Goal: Information Seeking & Learning: Learn about a topic

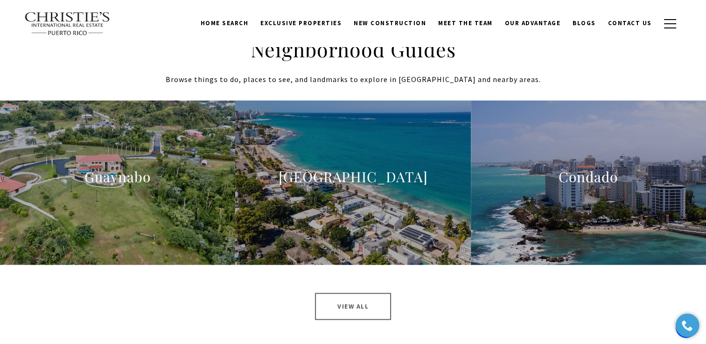
scroll to position [1343, 0]
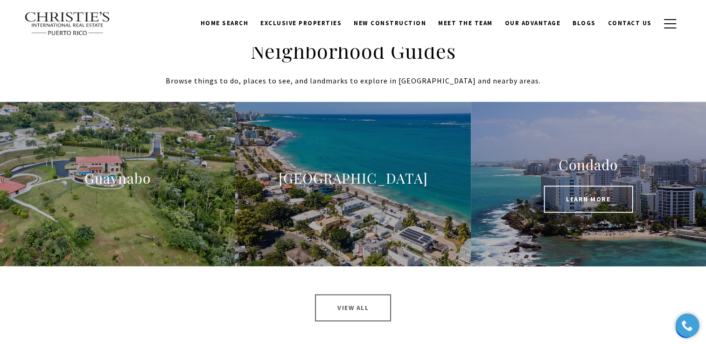
click at [558, 199] on span "Learn More" at bounding box center [587, 199] width 89 height 27
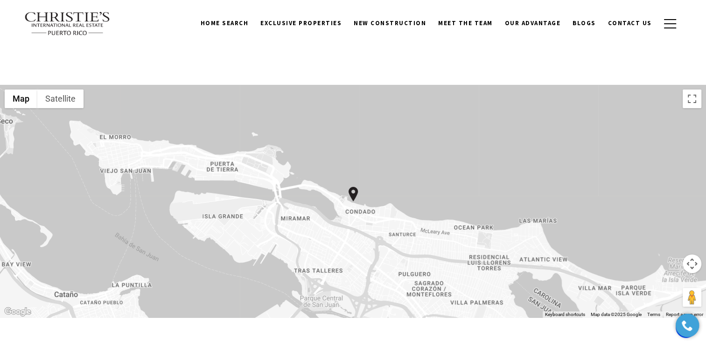
scroll to position [3177, 0]
click at [313, 25] on span "Exclusive Properties" at bounding box center [300, 23] width 81 height 8
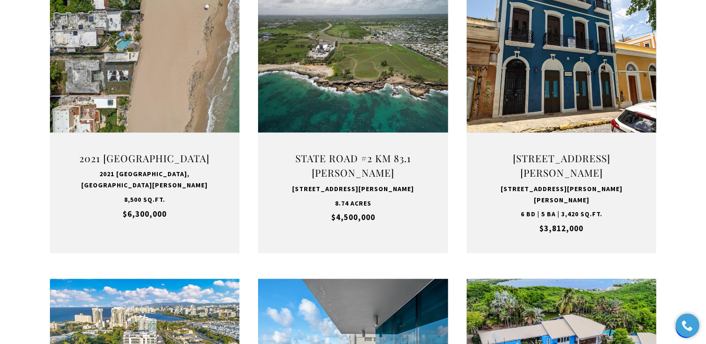
scroll to position [691, 0]
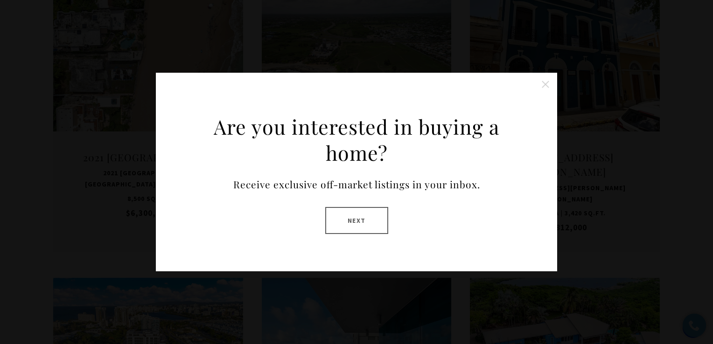
click at [543, 83] on button "Close this option" at bounding box center [545, 84] width 19 height 19
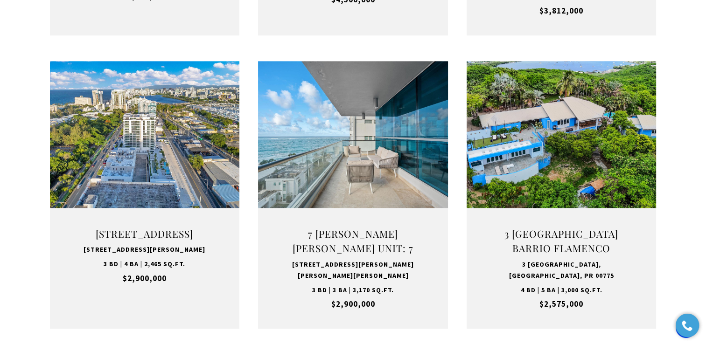
scroll to position [909, 0]
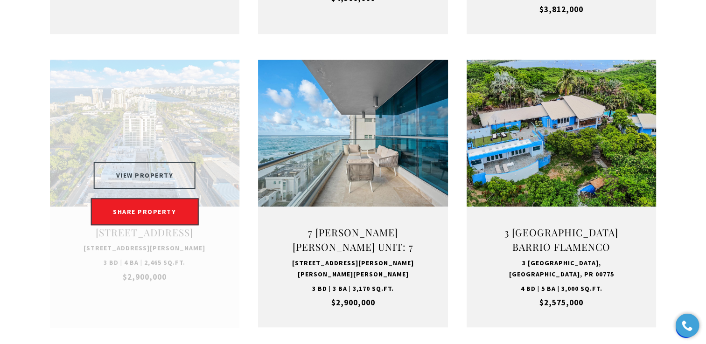
click at [138, 174] on button "VIEW PROPERTY" at bounding box center [145, 175] width 102 height 27
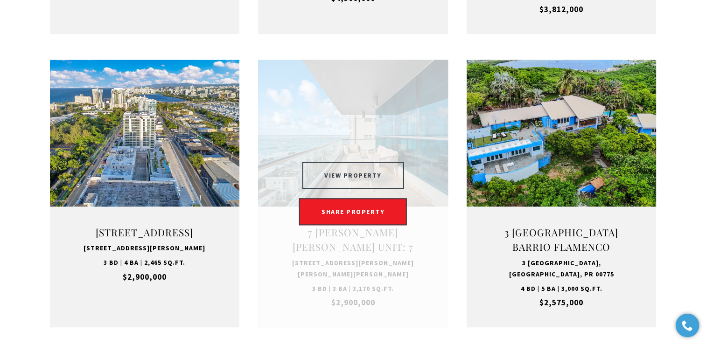
click at [345, 173] on button "VIEW PROPERTY" at bounding box center [353, 175] width 102 height 27
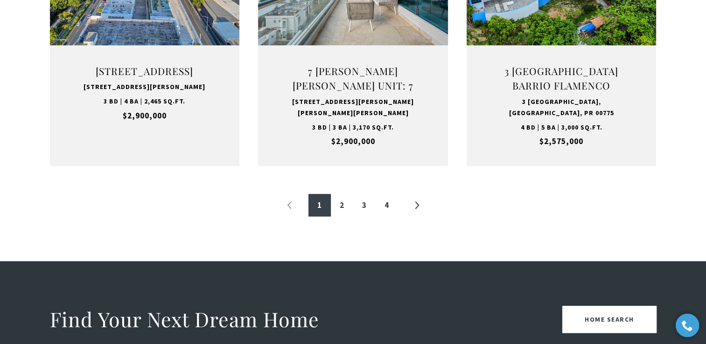
scroll to position [1072, 0]
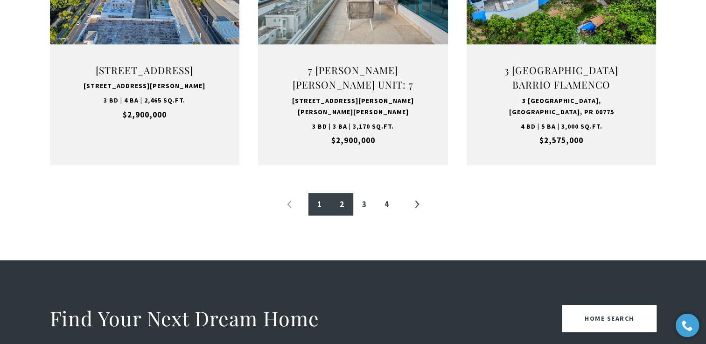
click at [341, 208] on link "2" at bounding box center [342, 204] width 22 height 22
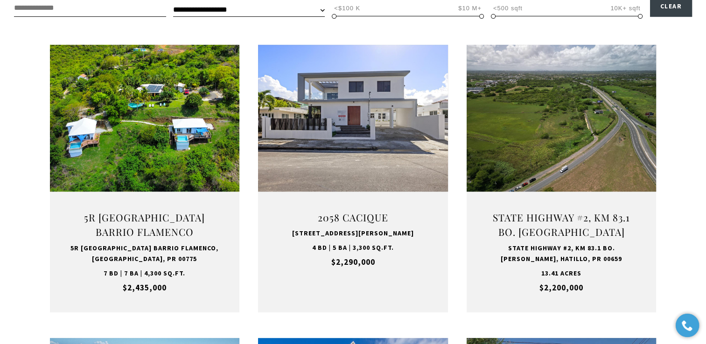
scroll to position [339, 0]
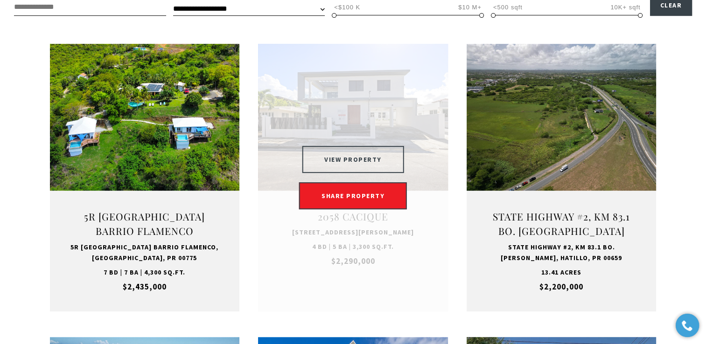
click at [347, 158] on button "VIEW PROPERTY" at bounding box center [353, 159] width 102 height 27
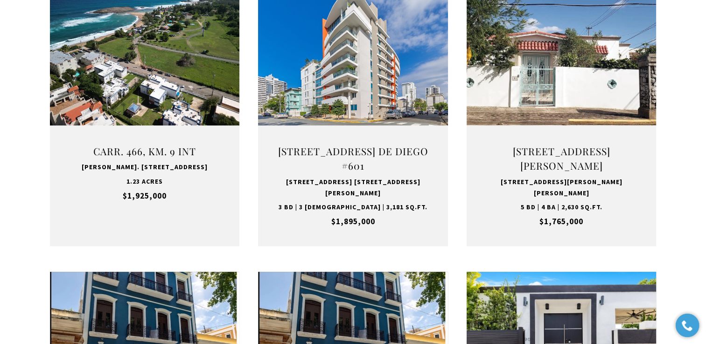
scroll to position [698, 0]
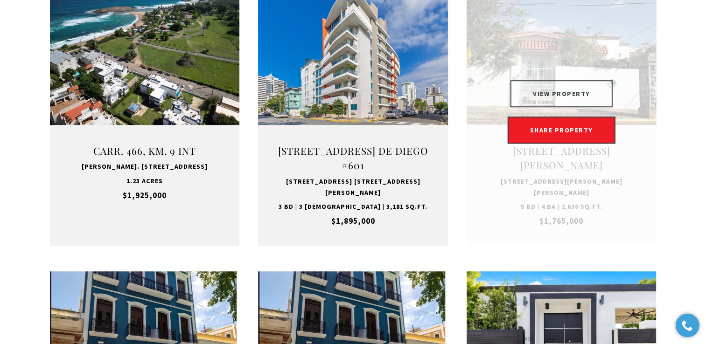
click at [557, 82] on button "VIEW PROPERTY" at bounding box center [561, 93] width 102 height 27
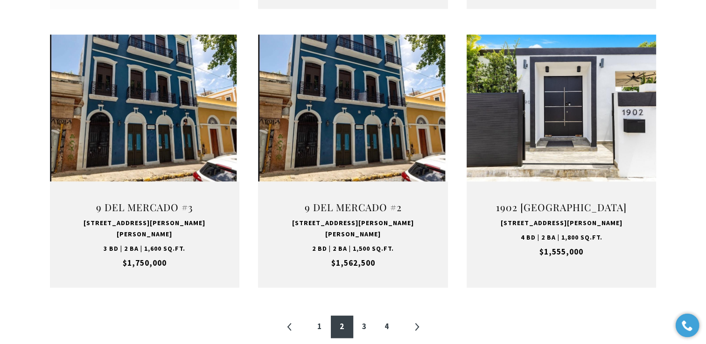
scroll to position [935, 0]
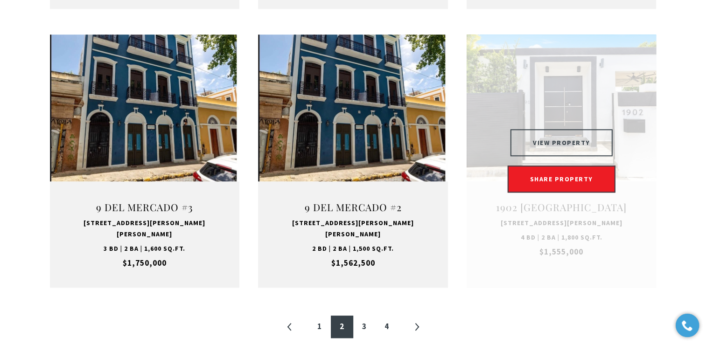
click at [561, 129] on button "VIEW PROPERTY" at bounding box center [561, 142] width 102 height 27
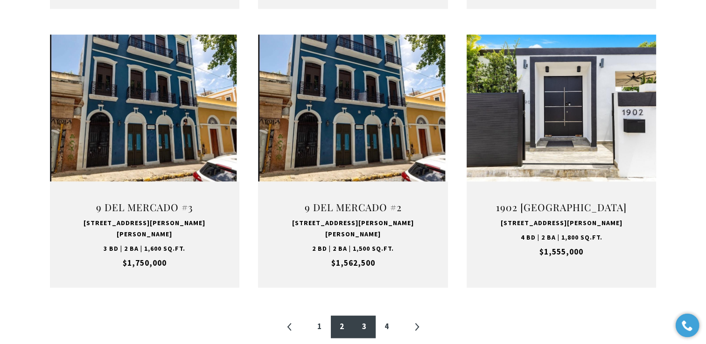
click at [363, 316] on link "3" at bounding box center [364, 327] width 22 height 22
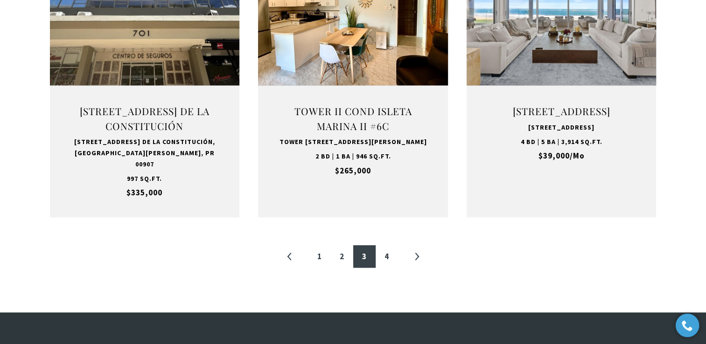
scroll to position [1037, 0]
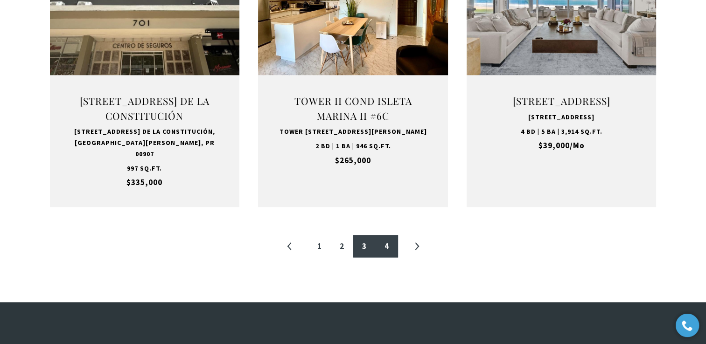
click at [384, 238] on link "4" at bounding box center [386, 246] width 22 height 22
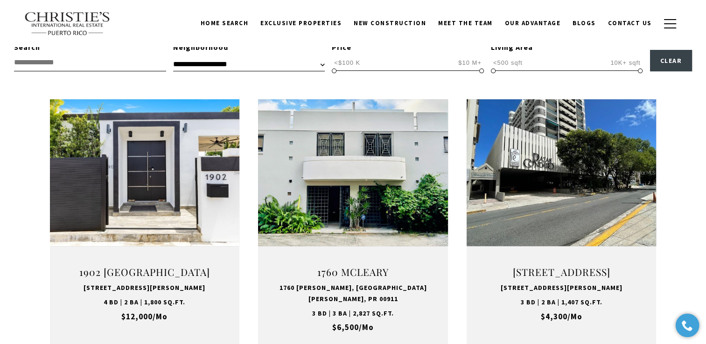
scroll to position [280, 0]
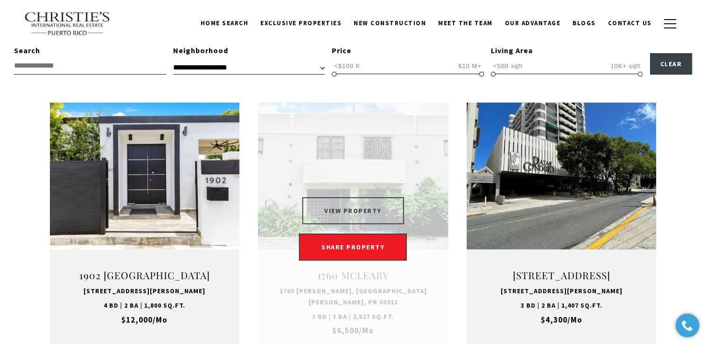
click at [338, 201] on button "VIEW PROPERTY" at bounding box center [353, 210] width 102 height 27
click at [353, 202] on button "VIEW PROPERTY" at bounding box center [353, 210] width 102 height 27
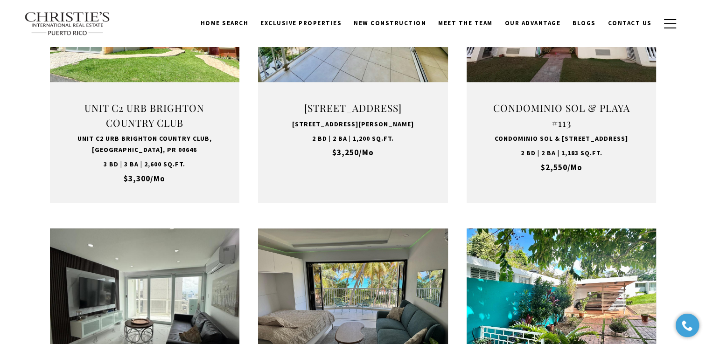
scroll to position [723, 0]
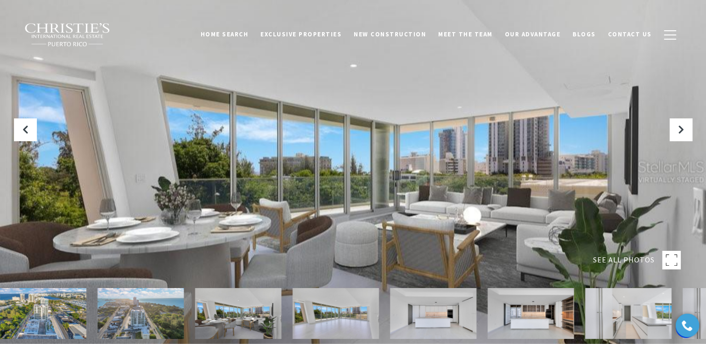
click at [616, 256] on span "SEE ALL PHOTOS" at bounding box center [624, 260] width 62 height 12
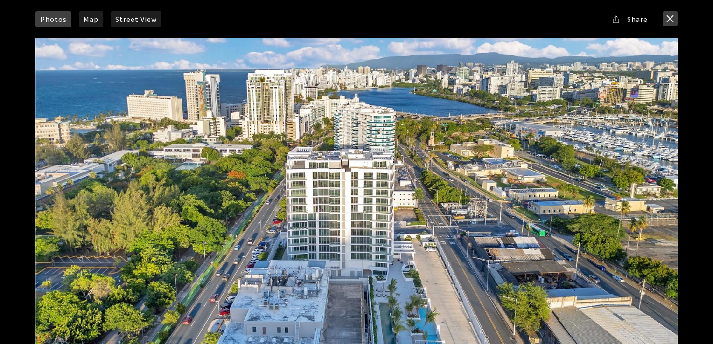
click at [668, 17] on button "close modal" at bounding box center [669, 18] width 15 height 15
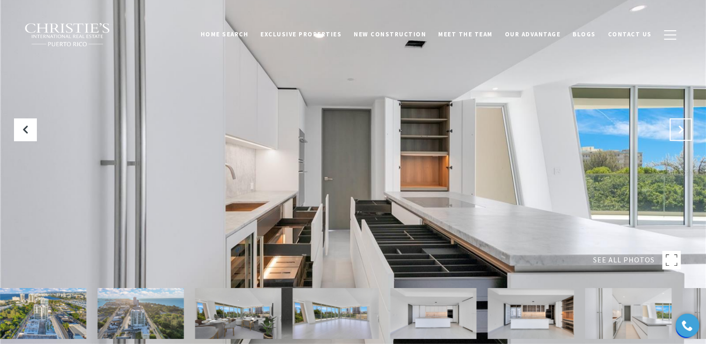
click at [682, 129] on icon "Next Slide" at bounding box center [680, 129] width 9 height 9
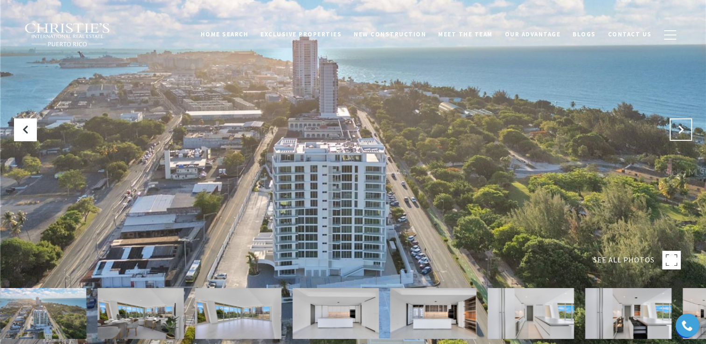
click at [682, 129] on icon "Next Slide" at bounding box center [680, 129] width 9 height 9
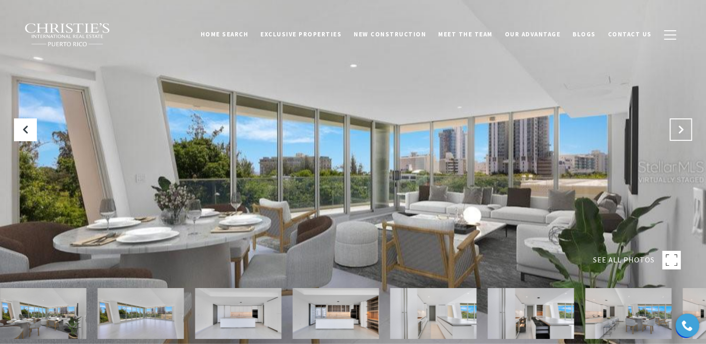
click at [682, 129] on icon "Next Slide" at bounding box center [680, 129] width 9 height 9
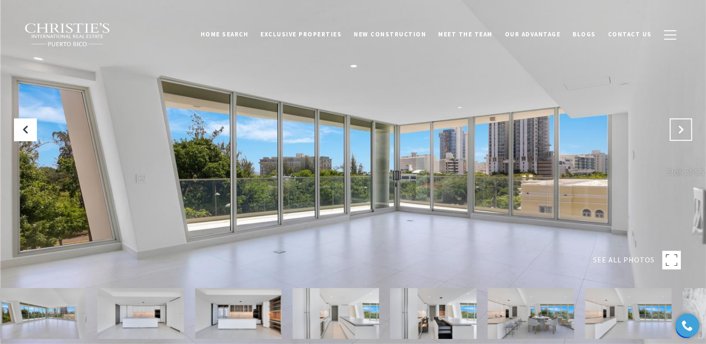
click at [682, 129] on icon "Next Slide" at bounding box center [680, 129] width 9 height 9
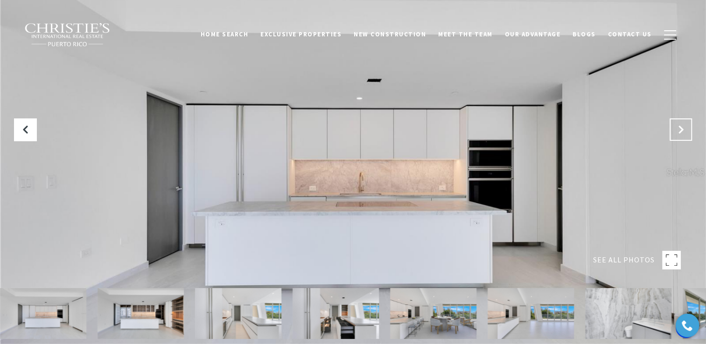
click at [682, 129] on icon "Next Slide" at bounding box center [680, 129] width 9 height 9
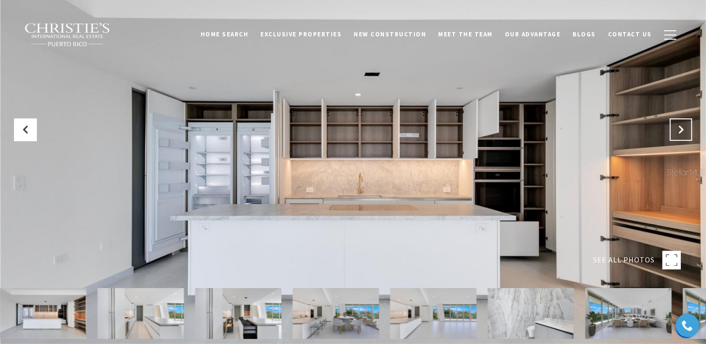
click at [682, 129] on icon "Next Slide" at bounding box center [680, 129] width 9 height 9
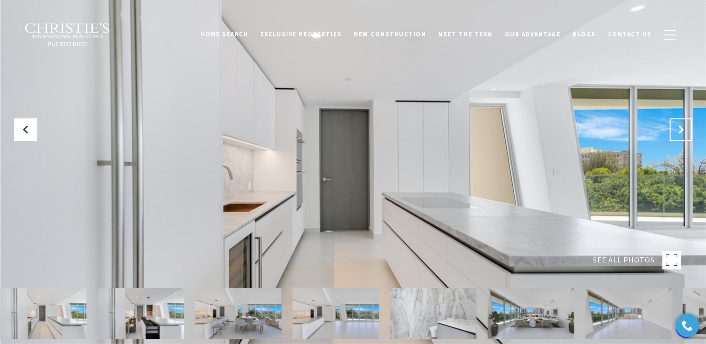
click at [682, 129] on icon "Next Slide" at bounding box center [680, 129] width 9 height 9
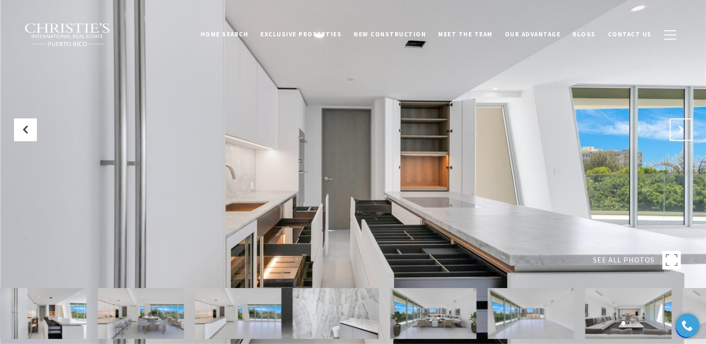
click at [682, 129] on icon "Next Slide" at bounding box center [680, 129] width 9 height 9
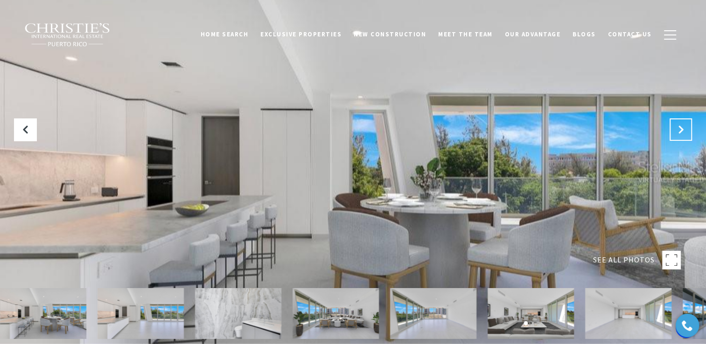
click at [682, 129] on icon "Next Slide" at bounding box center [680, 129] width 9 height 9
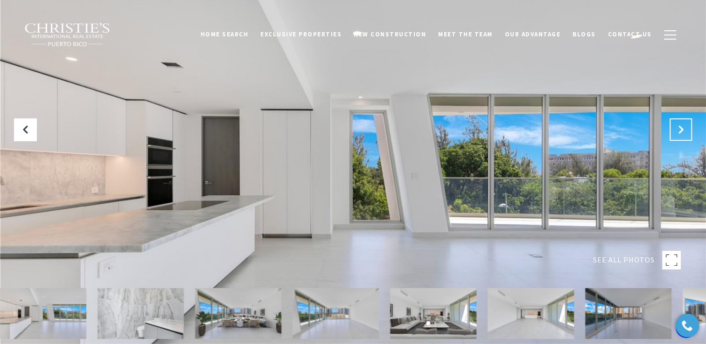
click at [682, 129] on icon "Next Slide" at bounding box center [680, 129] width 9 height 9
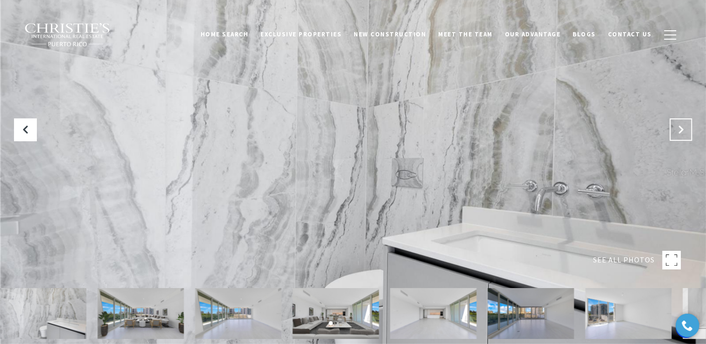
click at [682, 129] on icon "Next Slide" at bounding box center [680, 129] width 9 height 9
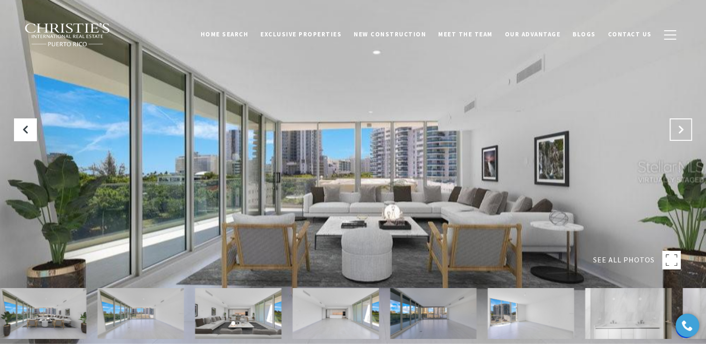
click at [682, 129] on icon "Next Slide" at bounding box center [680, 129] width 9 height 9
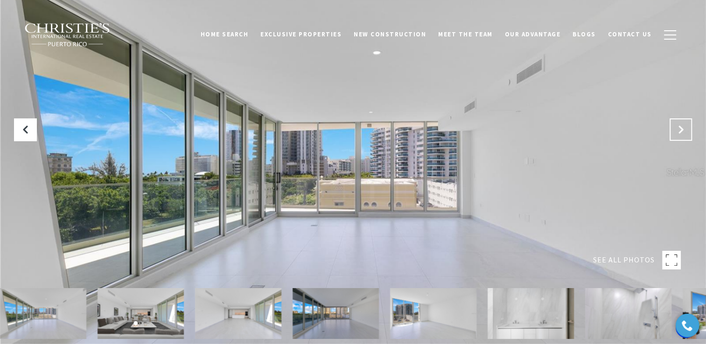
click at [682, 129] on icon "Next Slide" at bounding box center [680, 129] width 9 height 9
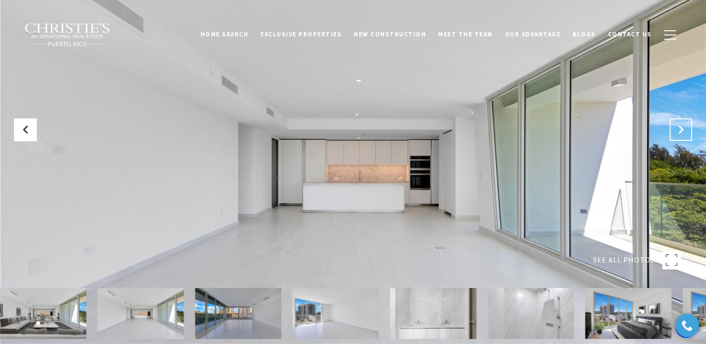
click at [682, 129] on icon "Next Slide" at bounding box center [680, 129] width 9 height 9
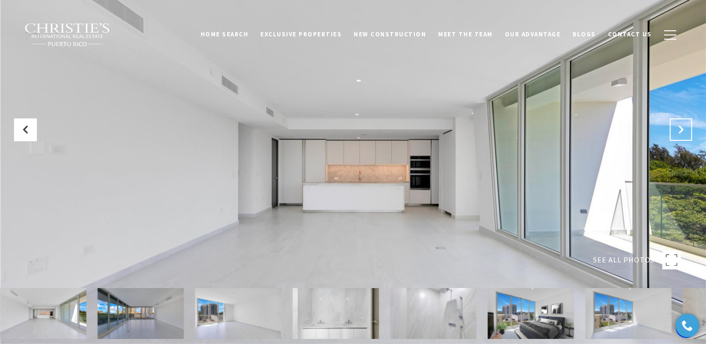
click at [682, 129] on icon "Next Slide" at bounding box center [680, 129] width 9 height 9
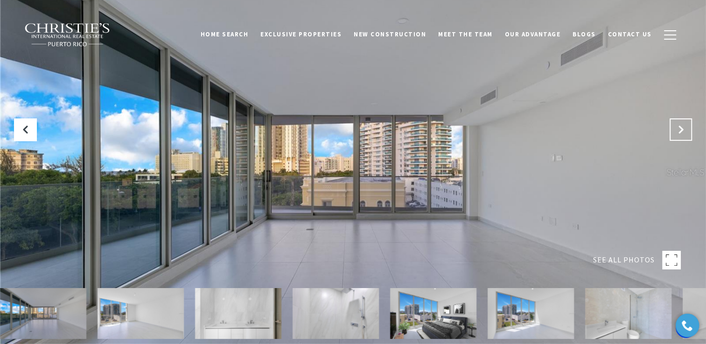
click at [682, 129] on icon "Next Slide" at bounding box center [680, 129] width 9 height 9
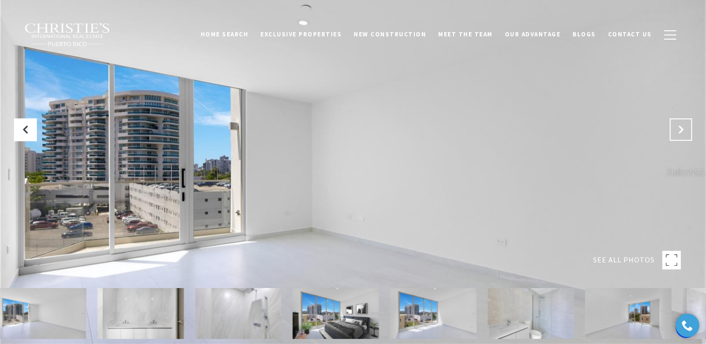
click at [682, 129] on icon "Next Slide" at bounding box center [680, 129] width 9 height 9
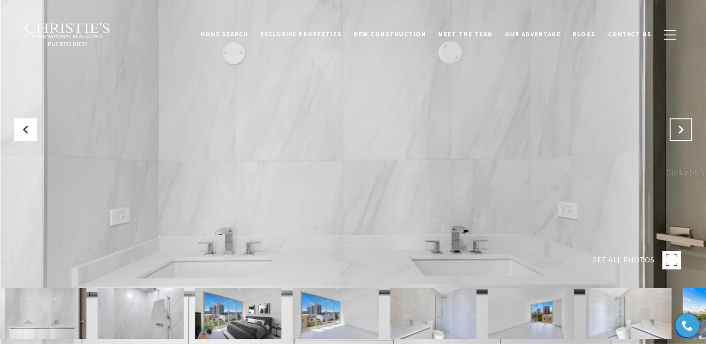
click at [682, 129] on icon "Next Slide" at bounding box center [680, 129] width 9 height 9
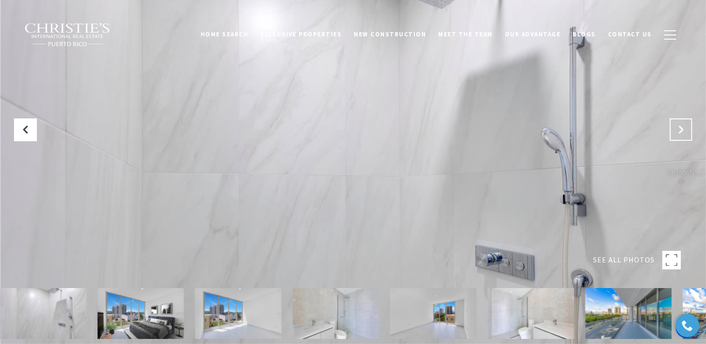
click at [682, 129] on icon "Next Slide" at bounding box center [680, 129] width 9 height 9
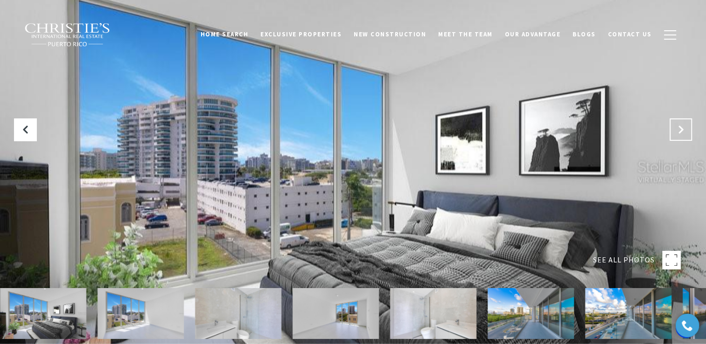
click at [682, 129] on icon "Next Slide" at bounding box center [680, 129] width 9 height 9
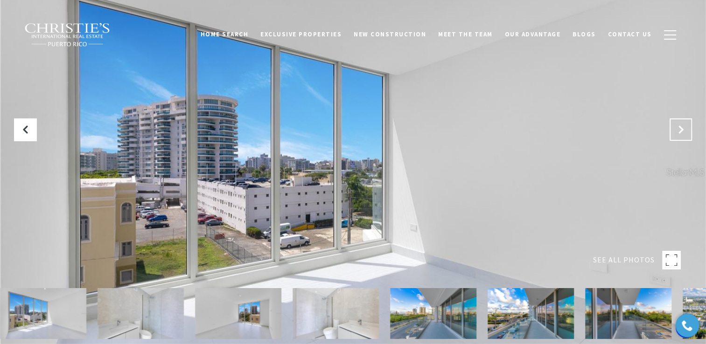
click at [682, 129] on icon "Next Slide" at bounding box center [680, 129] width 9 height 9
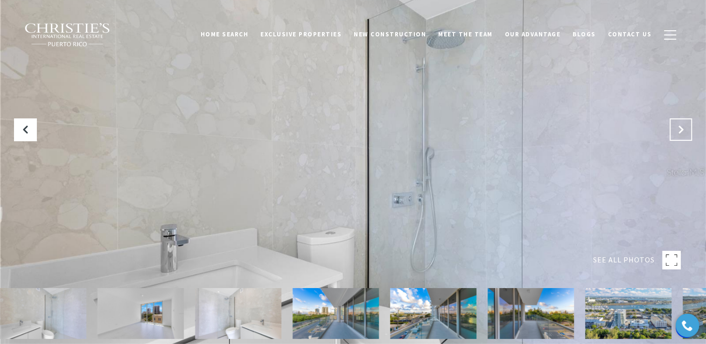
click at [682, 129] on icon "Next Slide" at bounding box center [680, 129] width 9 height 9
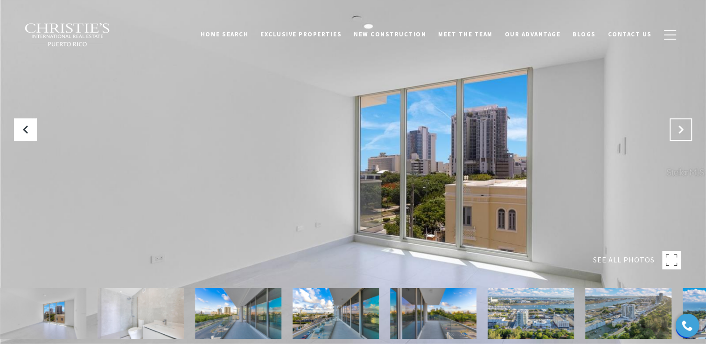
click at [682, 129] on icon "Next Slide" at bounding box center [680, 129] width 9 height 9
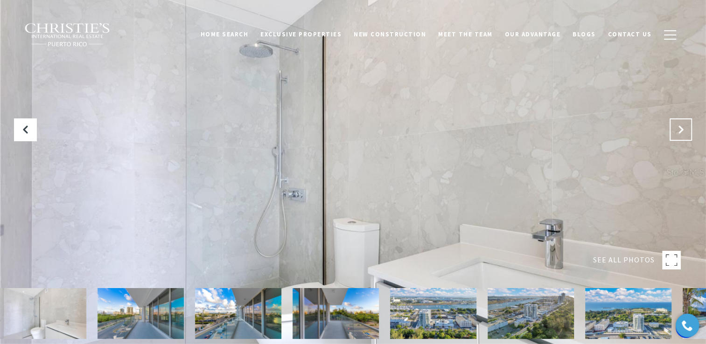
click at [682, 129] on icon "Next Slide" at bounding box center [680, 129] width 9 height 9
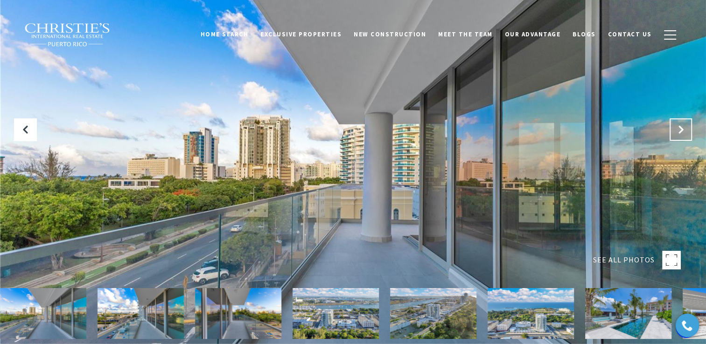
click at [682, 129] on icon "Next Slide" at bounding box center [680, 129] width 9 height 9
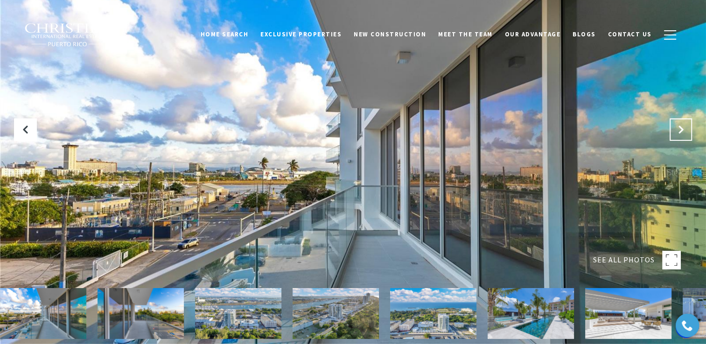
click at [682, 129] on icon "Next Slide" at bounding box center [680, 129] width 9 height 9
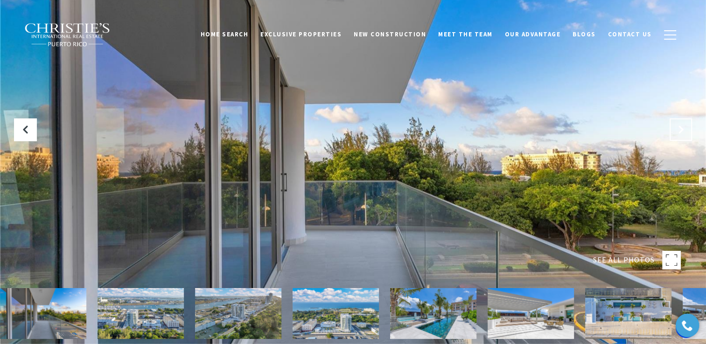
click at [682, 129] on icon "Next Slide" at bounding box center [680, 129] width 9 height 9
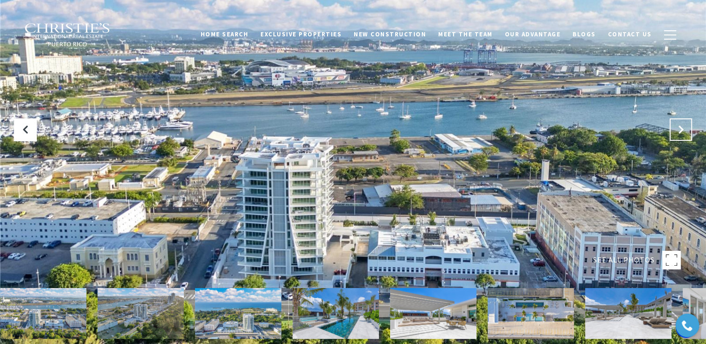
click at [682, 129] on icon "Next Slide" at bounding box center [680, 129] width 9 height 9
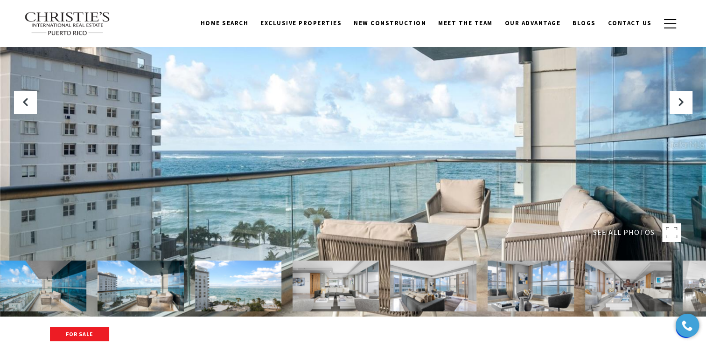
scroll to position [29, 0]
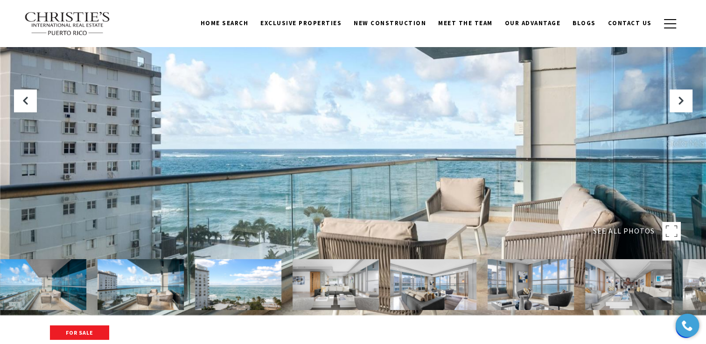
click at [42, 279] on img at bounding box center [43, 284] width 86 height 51
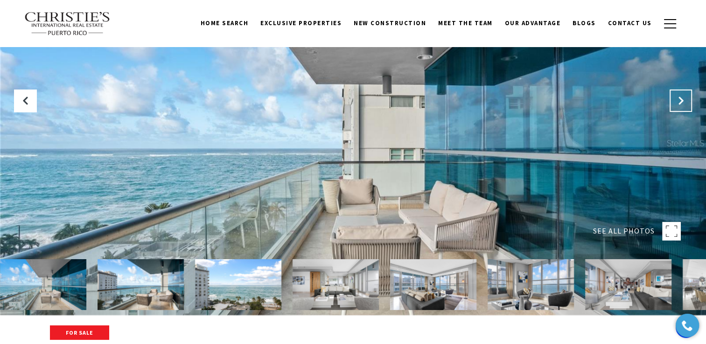
click at [684, 100] on icon "Next Slide" at bounding box center [680, 100] width 9 height 9
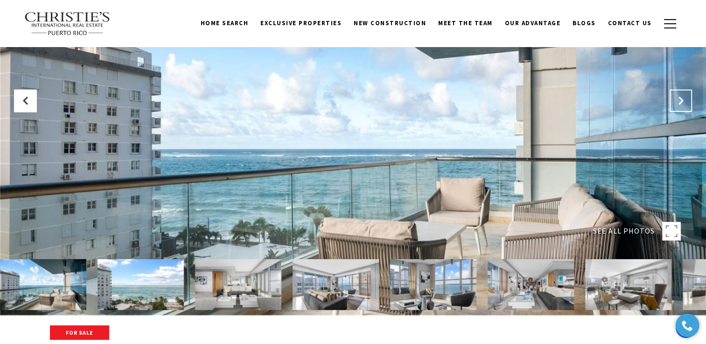
click at [684, 100] on icon "Next Slide" at bounding box center [680, 100] width 9 height 9
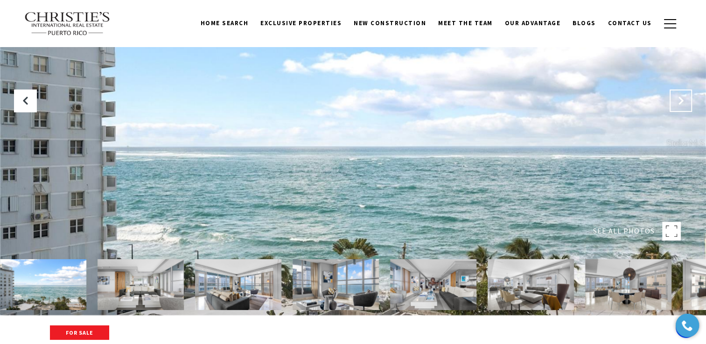
click at [684, 100] on icon "Next Slide" at bounding box center [680, 100] width 9 height 9
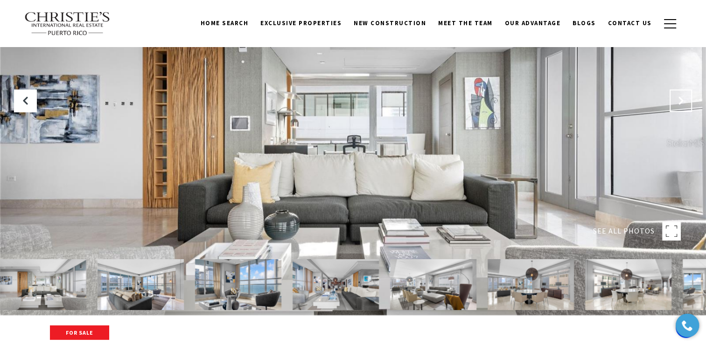
click at [684, 100] on icon "Next Slide" at bounding box center [680, 100] width 9 height 9
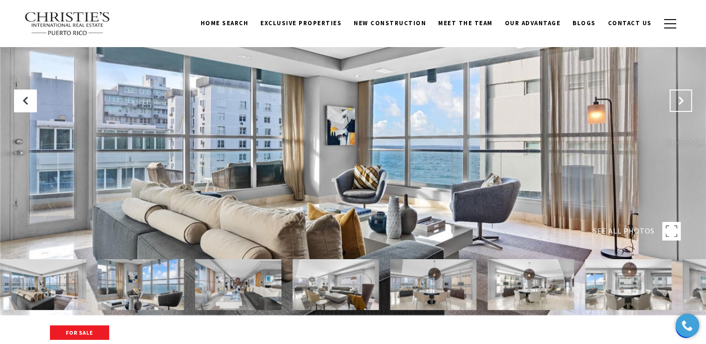
click at [684, 100] on icon "Next Slide" at bounding box center [680, 100] width 9 height 9
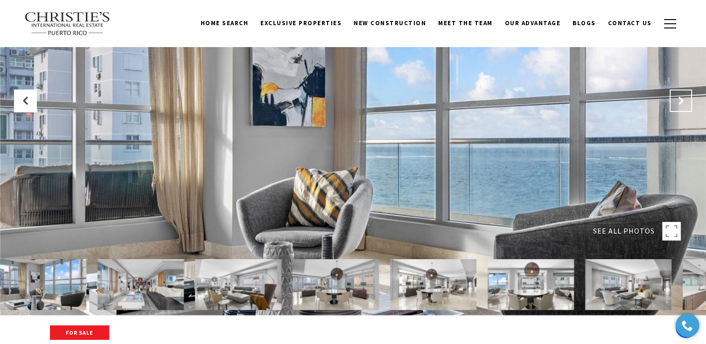
click at [684, 100] on icon "Next Slide" at bounding box center [680, 100] width 9 height 9
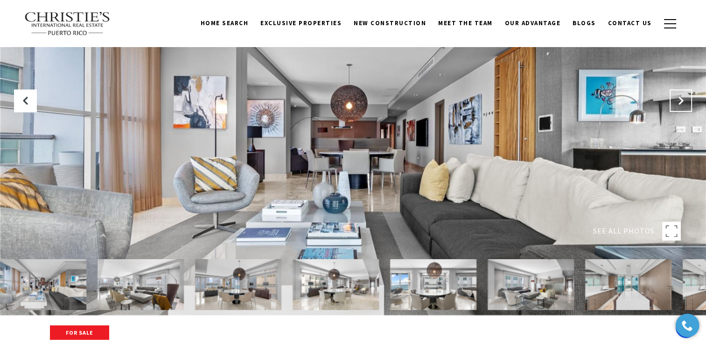
click at [684, 100] on icon "Next Slide" at bounding box center [680, 100] width 9 height 9
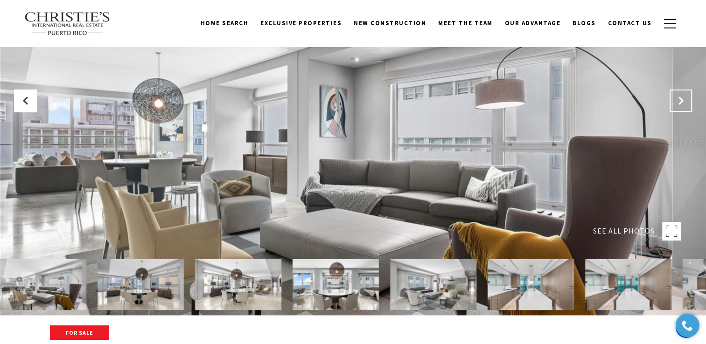
click at [684, 100] on icon "Next Slide" at bounding box center [680, 100] width 9 height 9
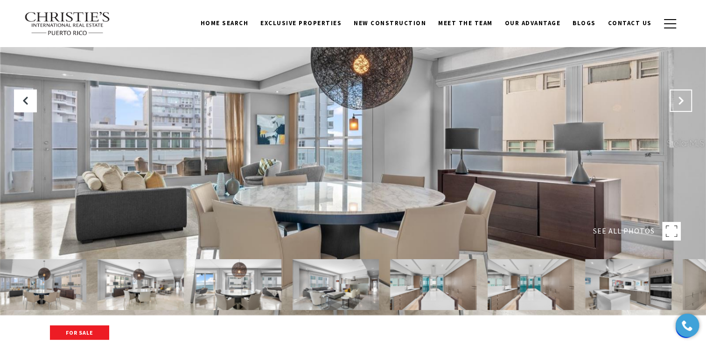
click at [684, 100] on icon "Next Slide" at bounding box center [680, 100] width 9 height 9
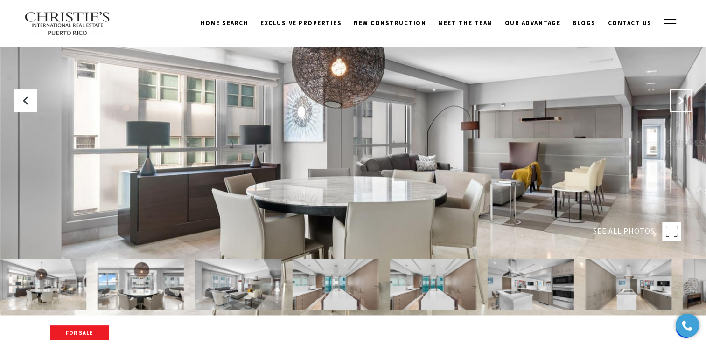
click at [684, 100] on icon "Next Slide" at bounding box center [680, 100] width 9 height 9
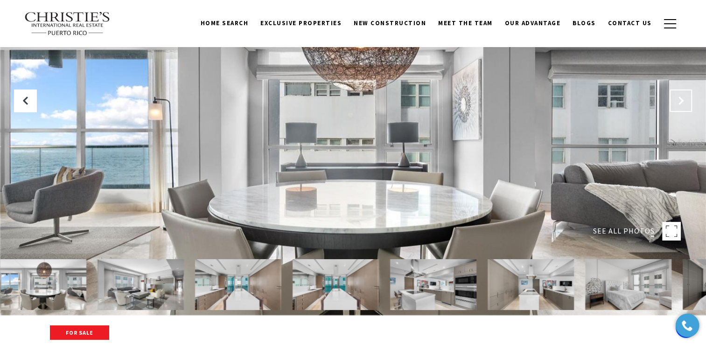
click at [684, 100] on icon "Next Slide" at bounding box center [680, 100] width 9 height 9
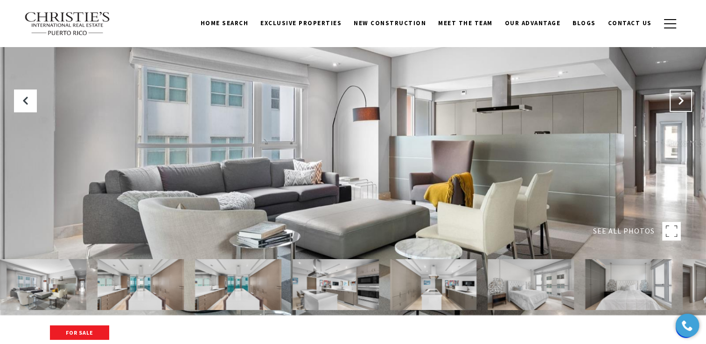
click at [684, 100] on icon "Next Slide" at bounding box center [680, 100] width 9 height 9
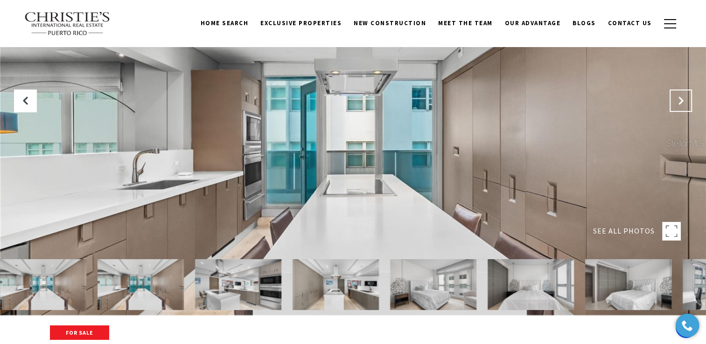
click at [684, 100] on icon "Next Slide" at bounding box center [680, 100] width 9 height 9
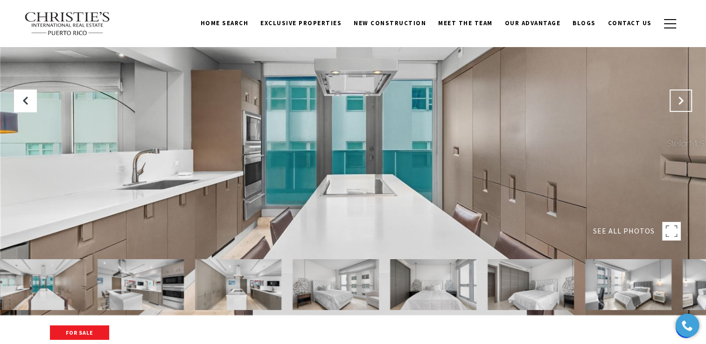
click at [684, 100] on icon "Next Slide" at bounding box center [680, 100] width 9 height 9
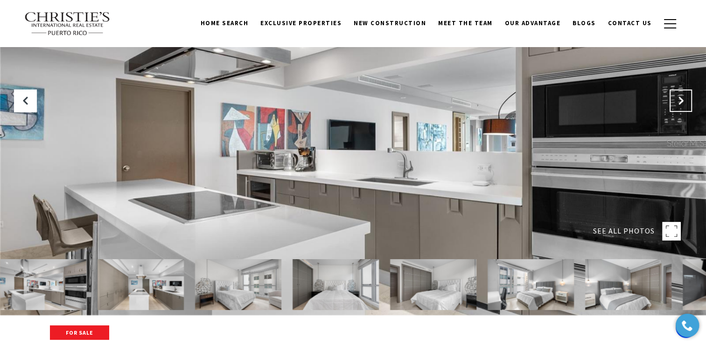
click at [684, 100] on icon "Next Slide" at bounding box center [680, 100] width 9 height 9
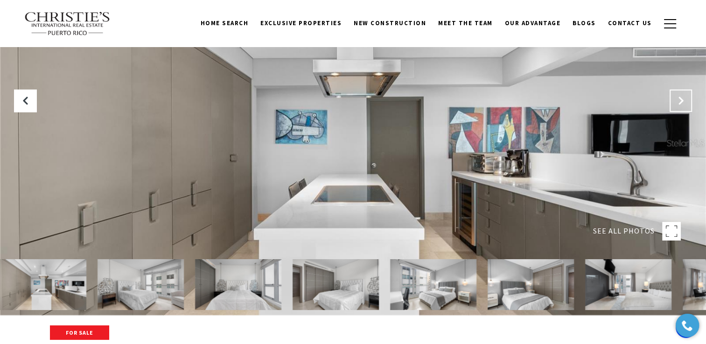
click at [684, 100] on icon "Next Slide" at bounding box center [680, 100] width 9 height 9
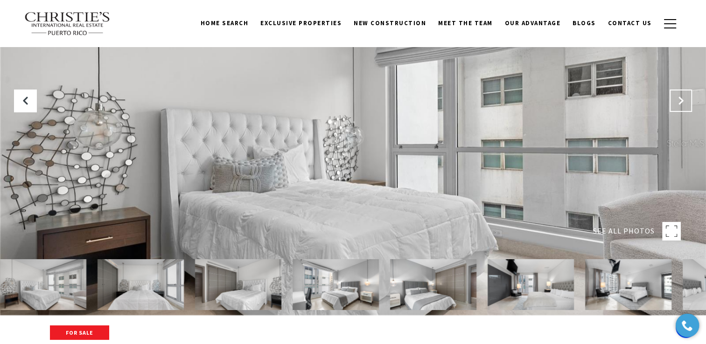
click at [684, 100] on icon "Next Slide" at bounding box center [680, 100] width 9 height 9
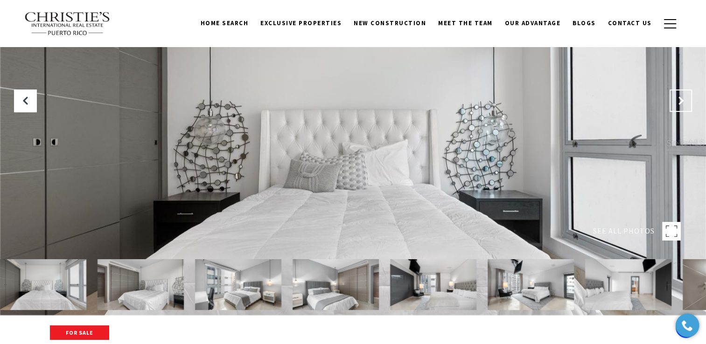
click at [684, 100] on icon "Next Slide" at bounding box center [680, 100] width 9 height 9
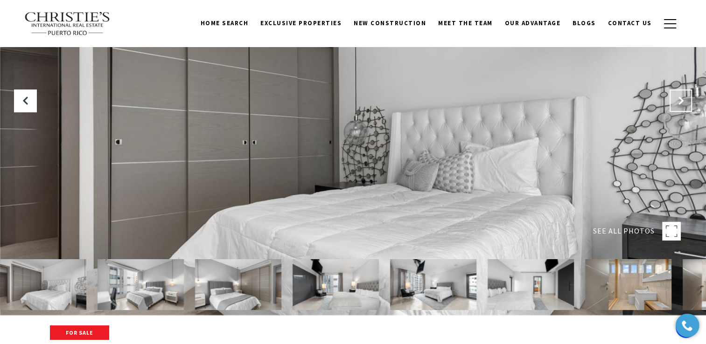
click at [684, 100] on icon "Next Slide" at bounding box center [680, 100] width 9 height 9
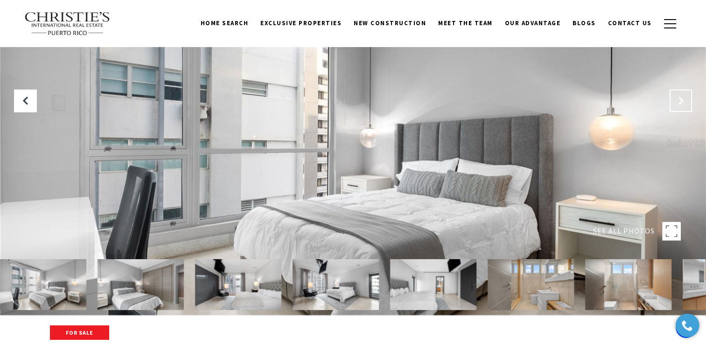
click at [684, 100] on icon "Next Slide" at bounding box center [680, 100] width 9 height 9
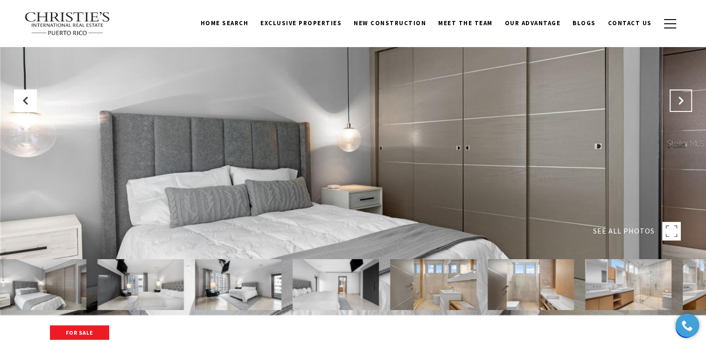
click at [684, 100] on icon "Next Slide" at bounding box center [680, 100] width 9 height 9
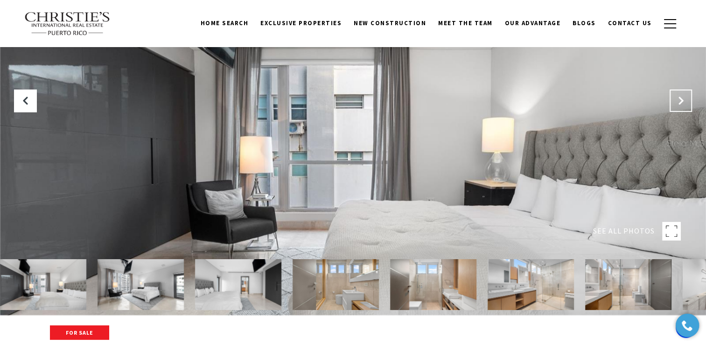
click at [684, 100] on icon "Next Slide" at bounding box center [680, 100] width 9 height 9
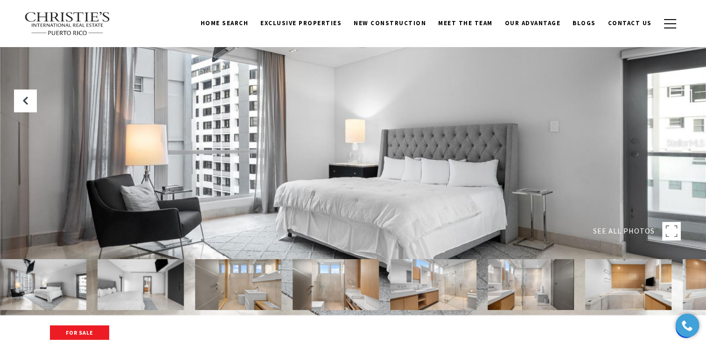
click at [684, 100] on icon "Next Slide" at bounding box center [680, 100] width 9 height 9
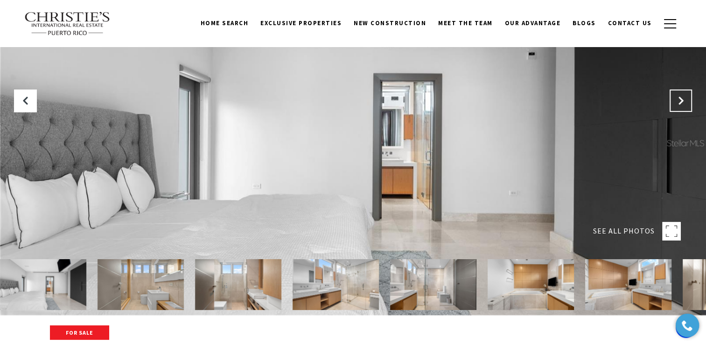
click at [684, 100] on icon "Next Slide" at bounding box center [680, 100] width 9 height 9
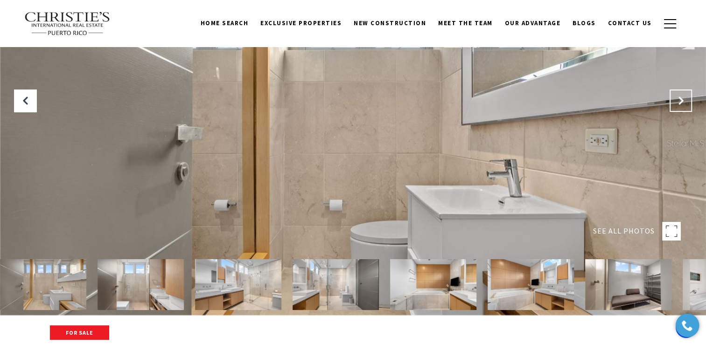
click at [684, 100] on icon "Next Slide" at bounding box center [680, 100] width 9 height 9
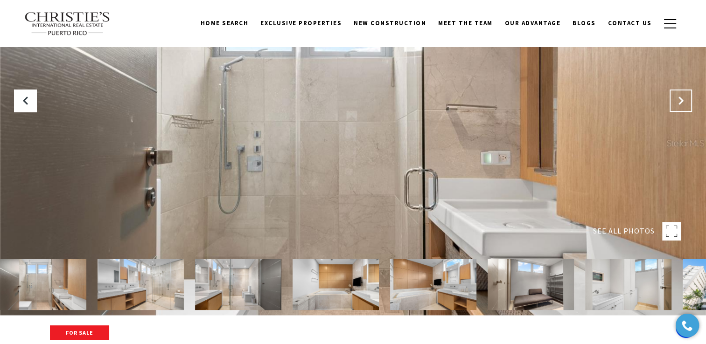
click at [684, 100] on icon "Next Slide" at bounding box center [680, 100] width 9 height 9
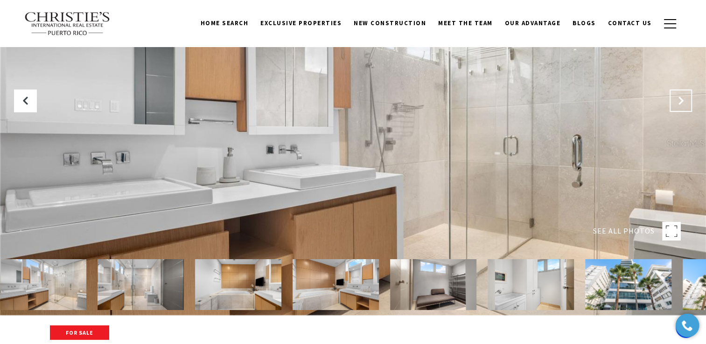
click at [684, 100] on icon "Next Slide" at bounding box center [680, 100] width 9 height 9
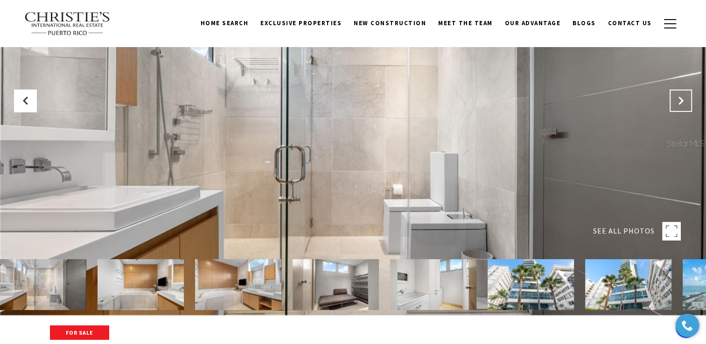
click at [684, 100] on icon "Next Slide" at bounding box center [680, 100] width 9 height 9
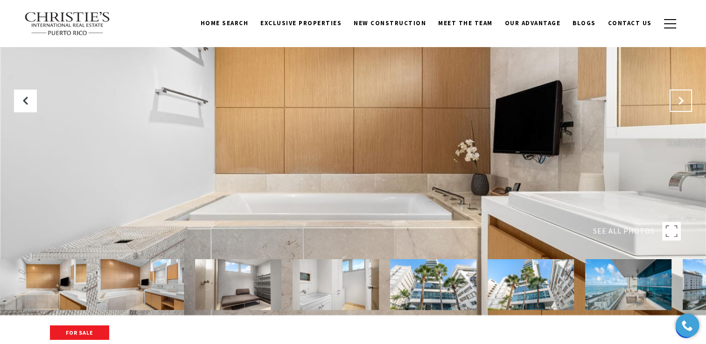
click at [684, 100] on icon "Next Slide" at bounding box center [680, 100] width 9 height 9
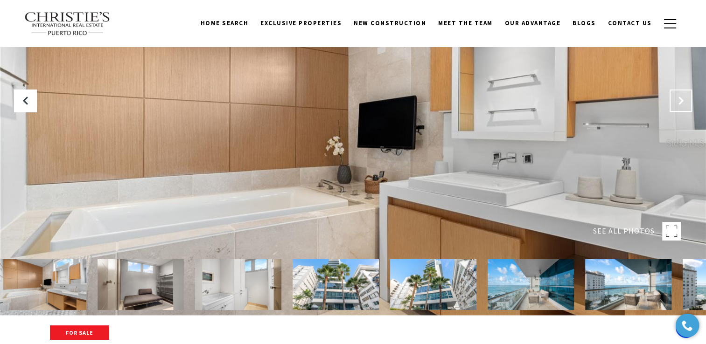
click at [684, 100] on icon "Next Slide" at bounding box center [680, 100] width 9 height 9
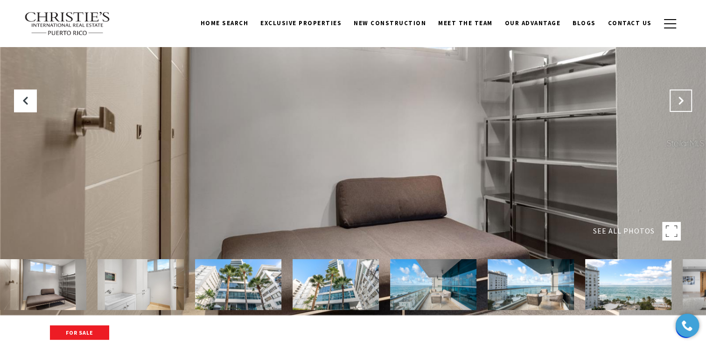
click at [684, 100] on icon "Next Slide" at bounding box center [680, 100] width 9 height 9
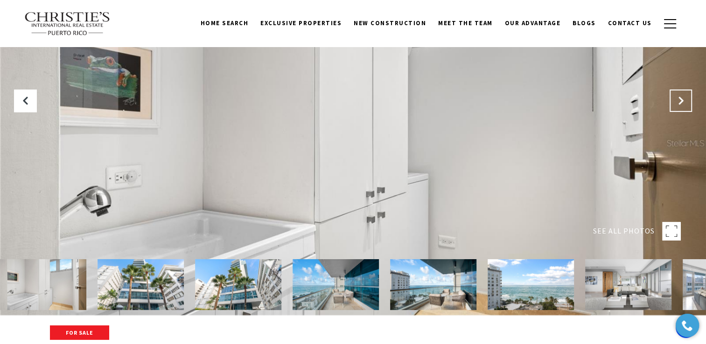
click at [684, 100] on icon "Next Slide" at bounding box center [680, 100] width 9 height 9
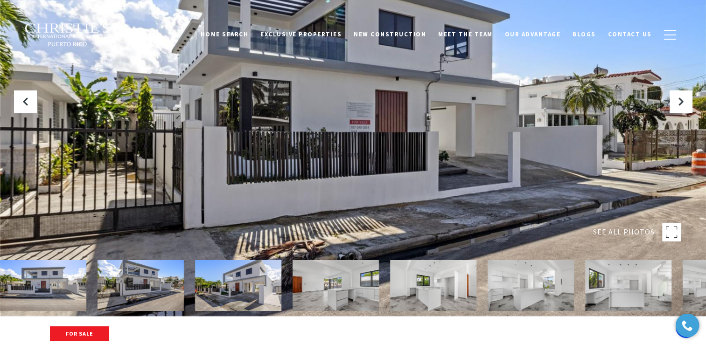
scroll to position [29, 0]
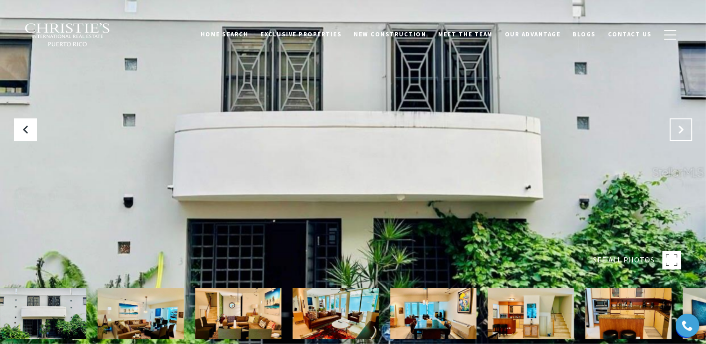
click at [677, 132] on icon "Next Slide" at bounding box center [680, 129] width 9 height 9
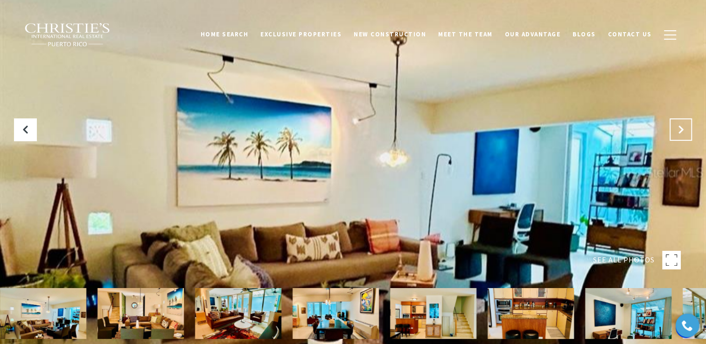
click at [677, 132] on icon "Next Slide" at bounding box center [680, 129] width 9 height 9
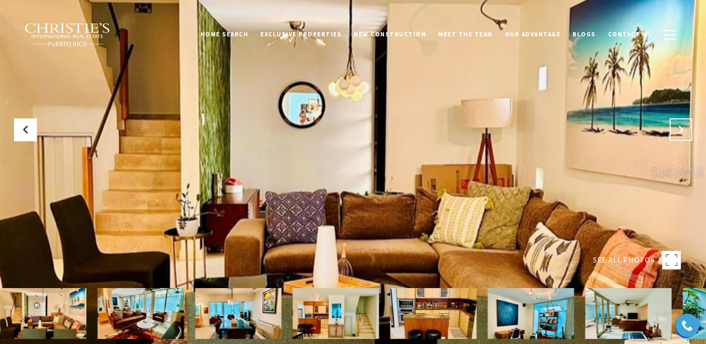
click at [677, 132] on icon "Next Slide" at bounding box center [680, 129] width 9 height 9
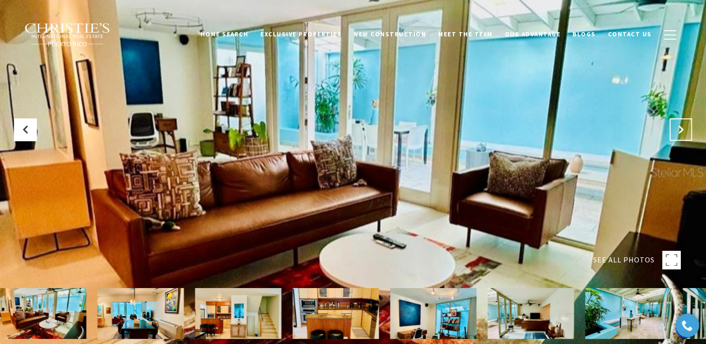
click at [677, 132] on icon "Next Slide" at bounding box center [680, 129] width 9 height 9
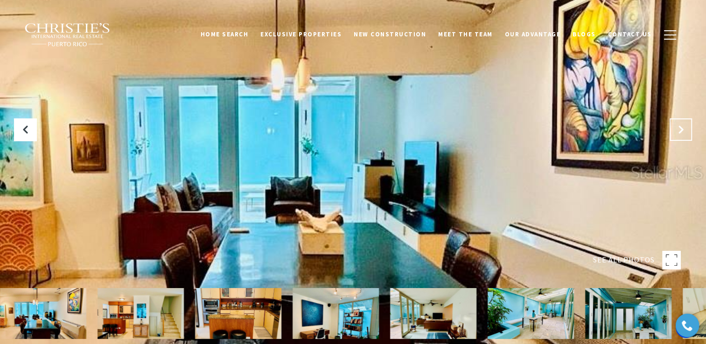
click at [677, 132] on icon "Next Slide" at bounding box center [680, 129] width 9 height 9
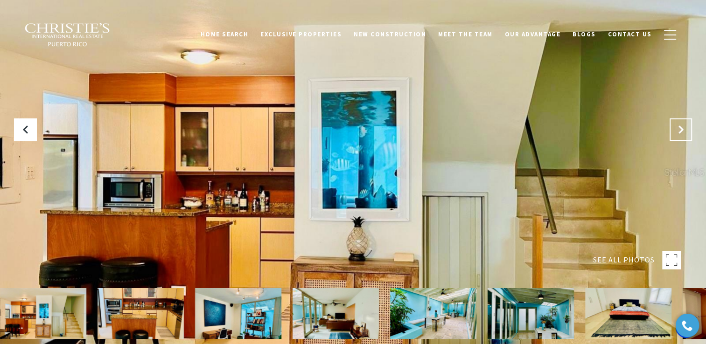
click at [677, 132] on icon "Next Slide" at bounding box center [680, 129] width 9 height 9
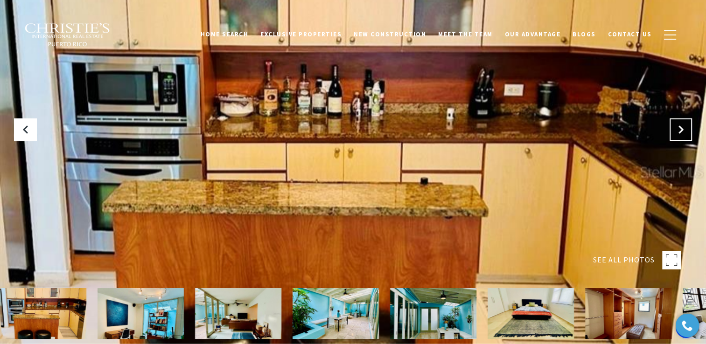
click at [677, 132] on icon "Next Slide" at bounding box center [680, 129] width 9 height 9
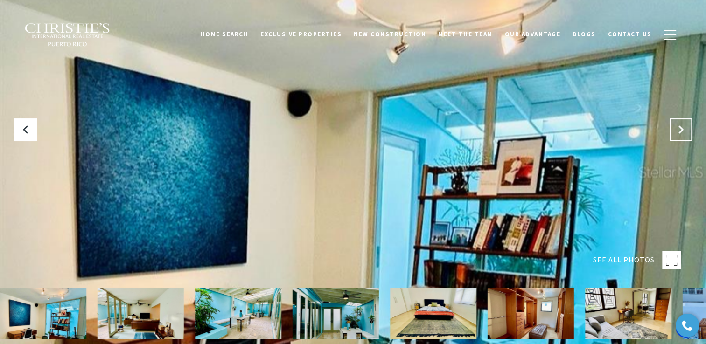
click at [677, 132] on icon "Next Slide" at bounding box center [680, 129] width 9 height 9
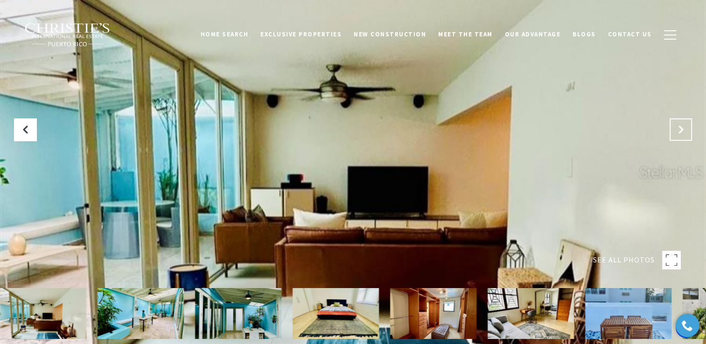
click at [677, 132] on icon "Next Slide" at bounding box center [680, 129] width 9 height 9
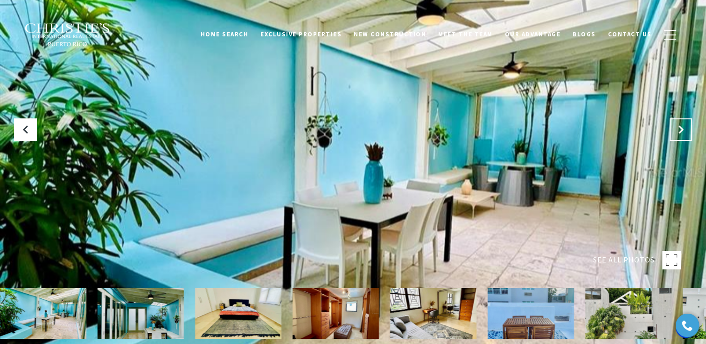
click at [677, 132] on icon "Next Slide" at bounding box center [680, 129] width 9 height 9
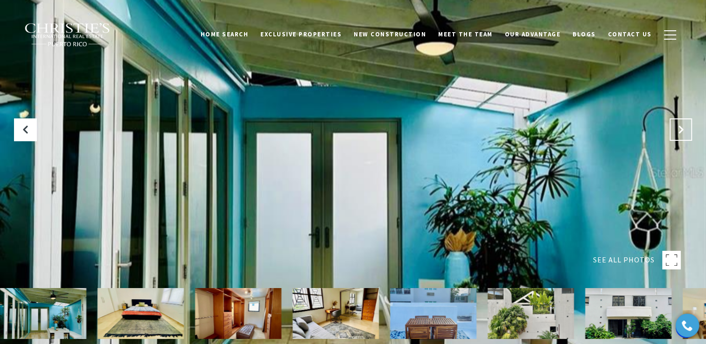
click at [677, 132] on icon "Next Slide" at bounding box center [680, 129] width 9 height 9
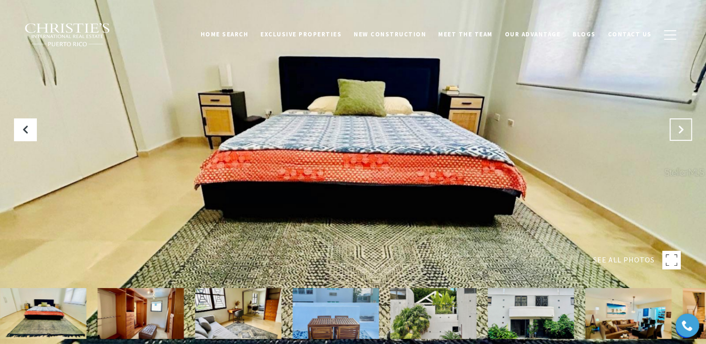
click at [677, 132] on icon "Next Slide" at bounding box center [680, 129] width 9 height 9
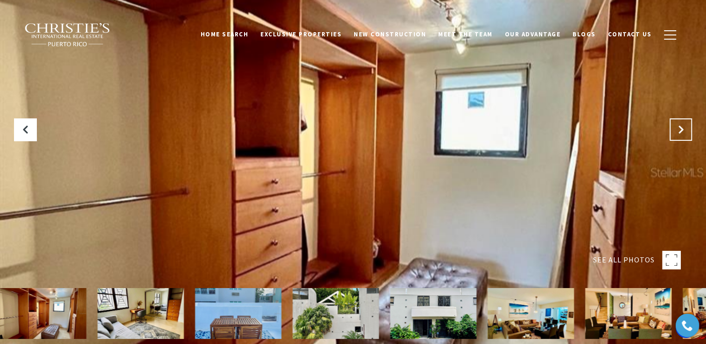
click at [677, 132] on icon "Next Slide" at bounding box center [680, 129] width 9 height 9
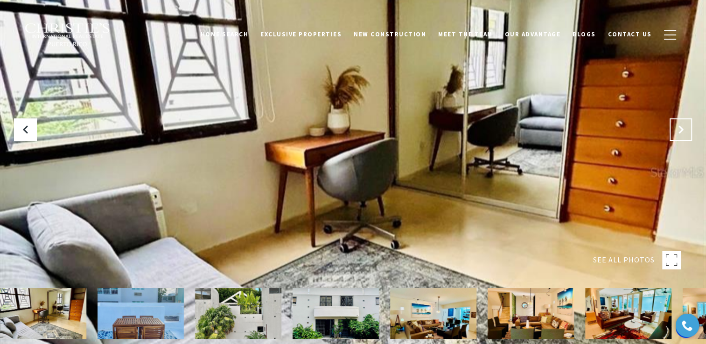
click at [677, 132] on icon "Next Slide" at bounding box center [680, 129] width 9 height 9
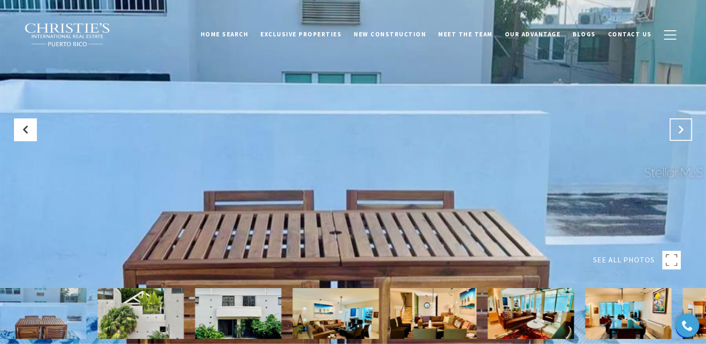
click at [677, 132] on icon "Next Slide" at bounding box center [680, 129] width 9 height 9
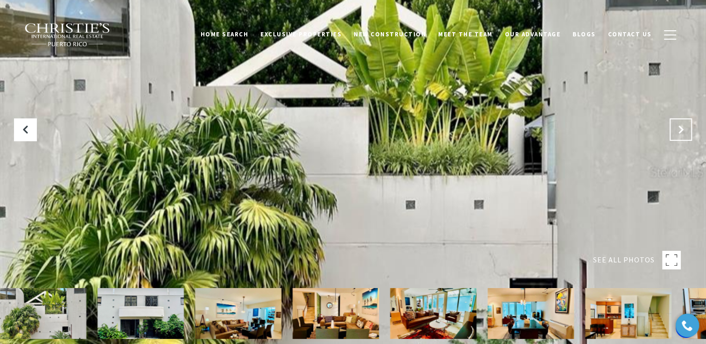
click at [677, 132] on icon "Next Slide" at bounding box center [680, 129] width 9 height 9
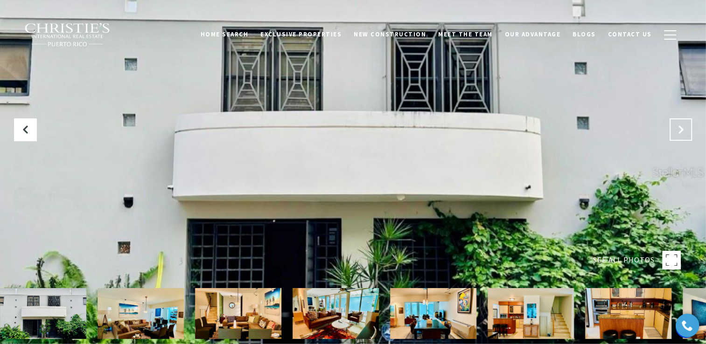
click at [677, 132] on icon "Next Slide" at bounding box center [680, 129] width 9 height 9
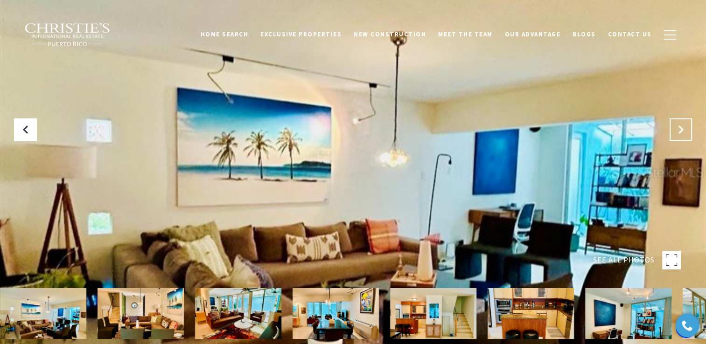
click at [677, 132] on icon "Next Slide" at bounding box center [680, 129] width 9 height 9
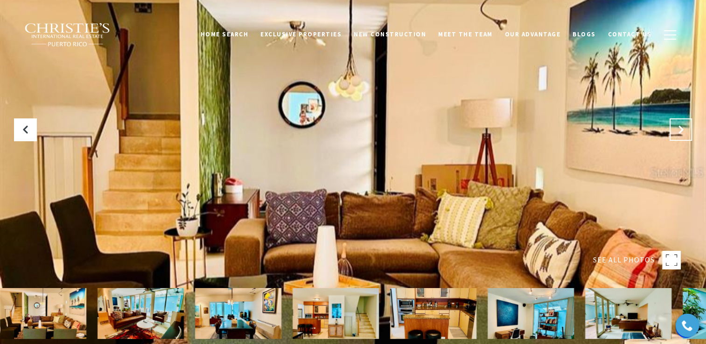
click at [677, 132] on icon "Next Slide" at bounding box center [680, 129] width 9 height 9
